Goal: Transaction & Acquisition: Purchase product/service

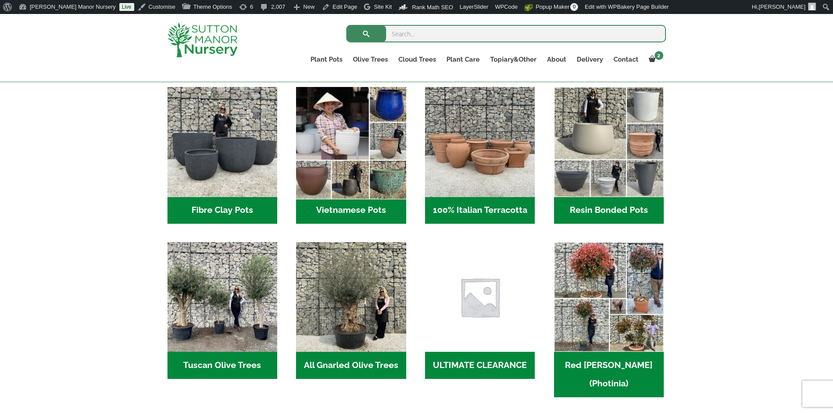
scroll to position [334, 0]
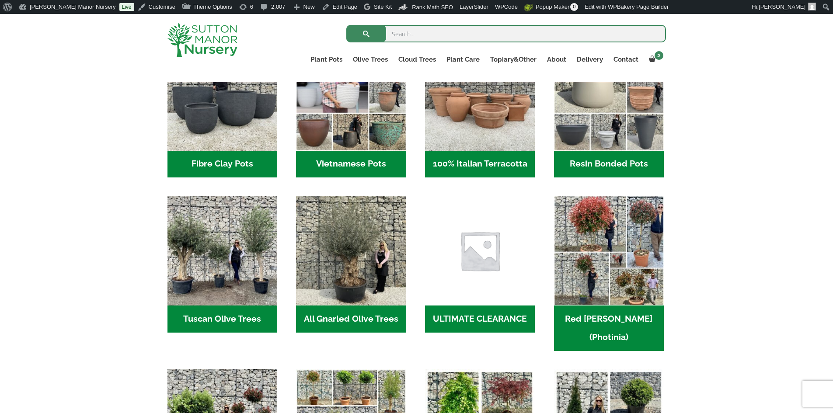
click at [574, 154] on h2 "Resin Bonded Pots (211)" at bounding box center [609, 164] width 110 height 27
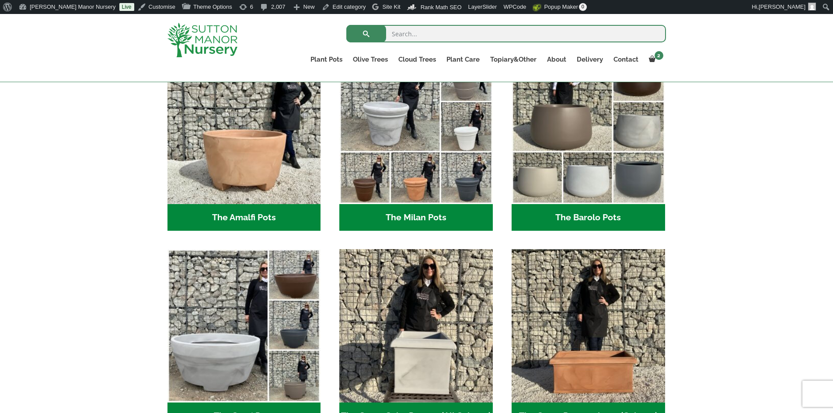
scroll to position [306, 0]
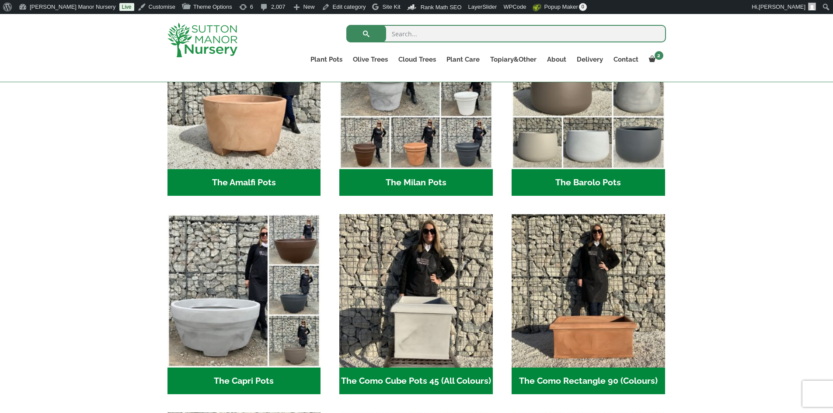
click at [593, 183] on h2 "The Barolo Pots (36)" at bounding box center [589, 182] width 154 height 27
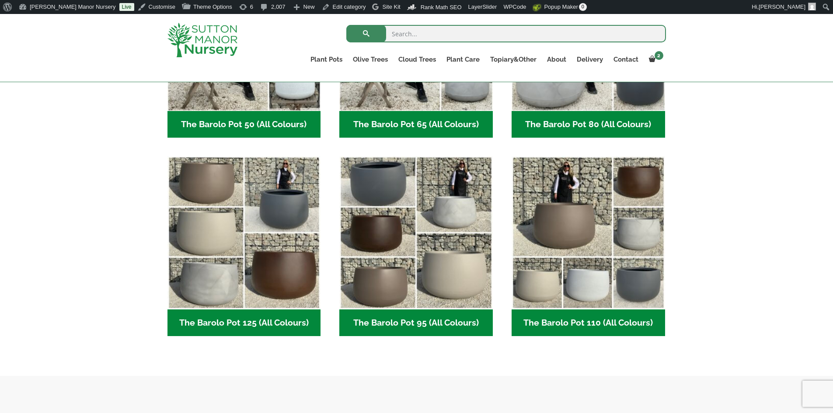
scroll to position [394, 0]
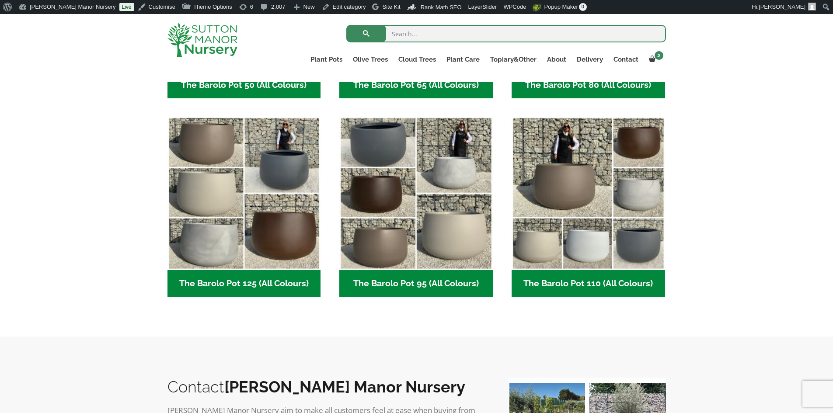
click at [246, 284] on h2 "The Barolo Pot 125 (All Colours) (6)" at bounding box center [245, 283] width 154 height 27
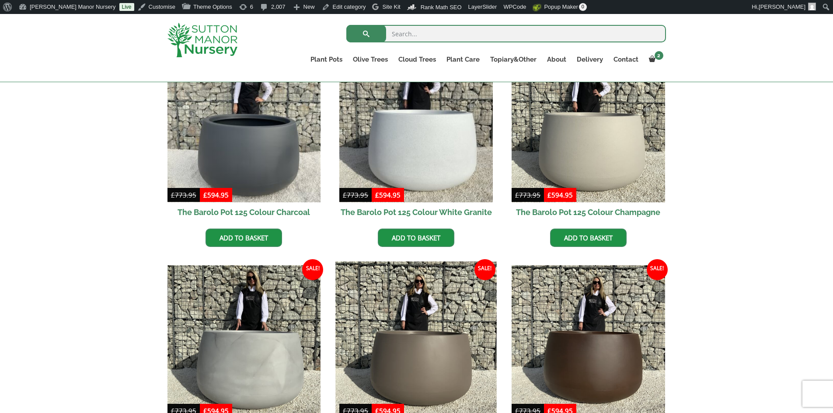
scroll to position [175, 0]
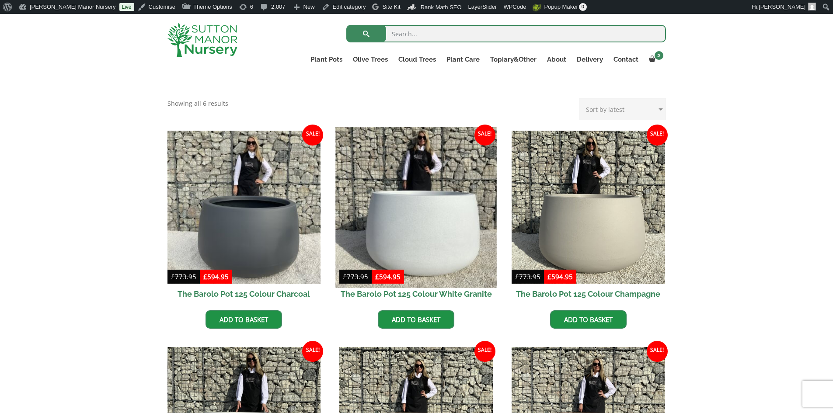
click at [415, 228] on img at bounding box center [416, 207] width 161 height 161
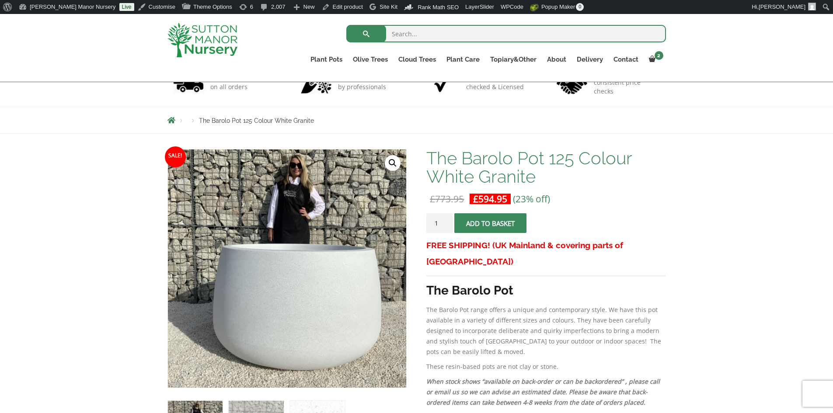
scroll to position [44, 0]
